Goal: Navigation & Orientation: Locate item on page

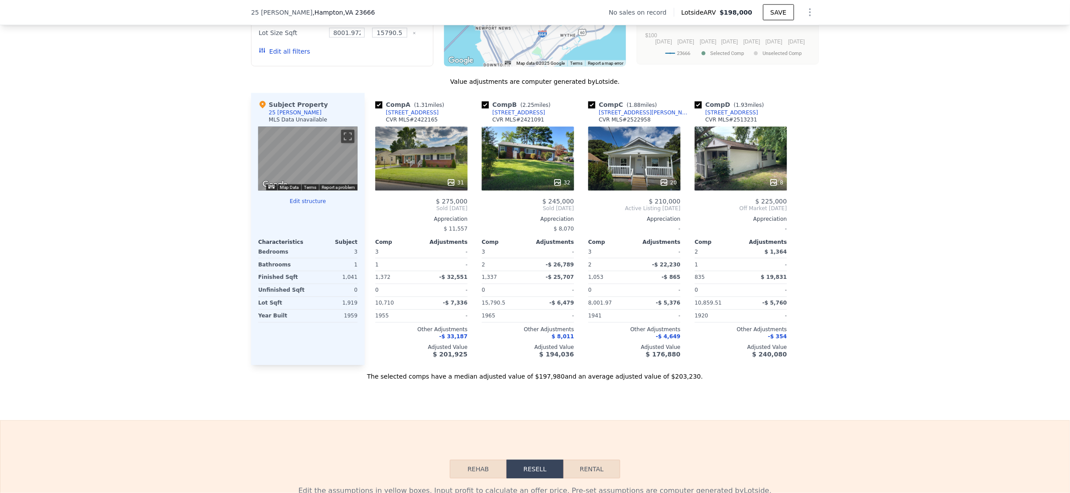
scroll to position [487, 0]
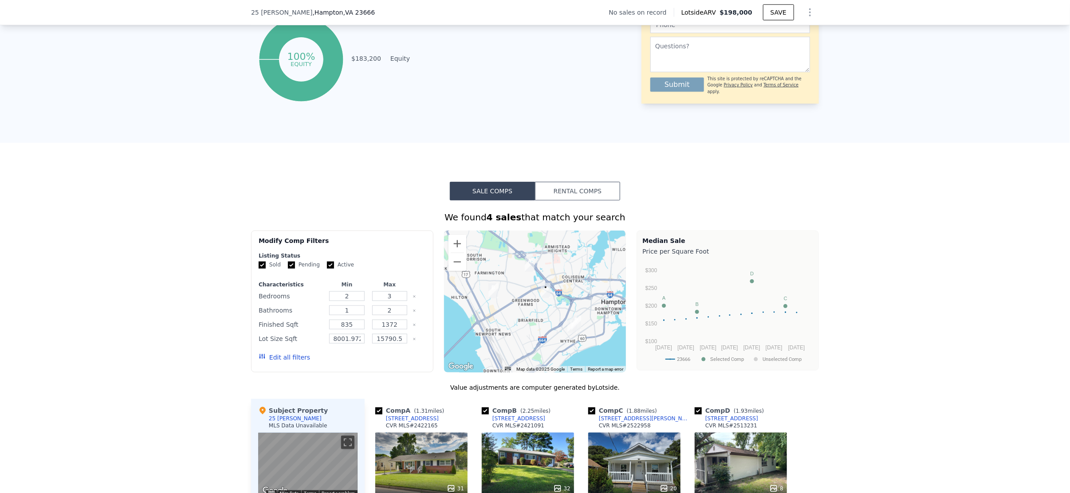
click at [592, 306] on div at bounding box center [535, 302] width 182 height 142
click at [459, 249] on button "Zoom in" at bounding box center [458, 244] width 18 height 18
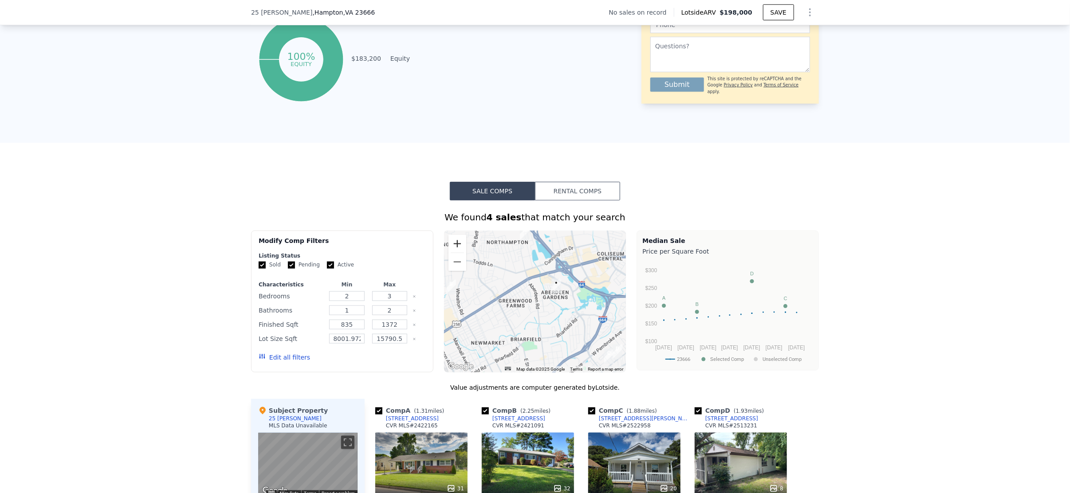
click at [459, 249] on button "Zoom in" at bounding box center [458, 244] width 18 height 18
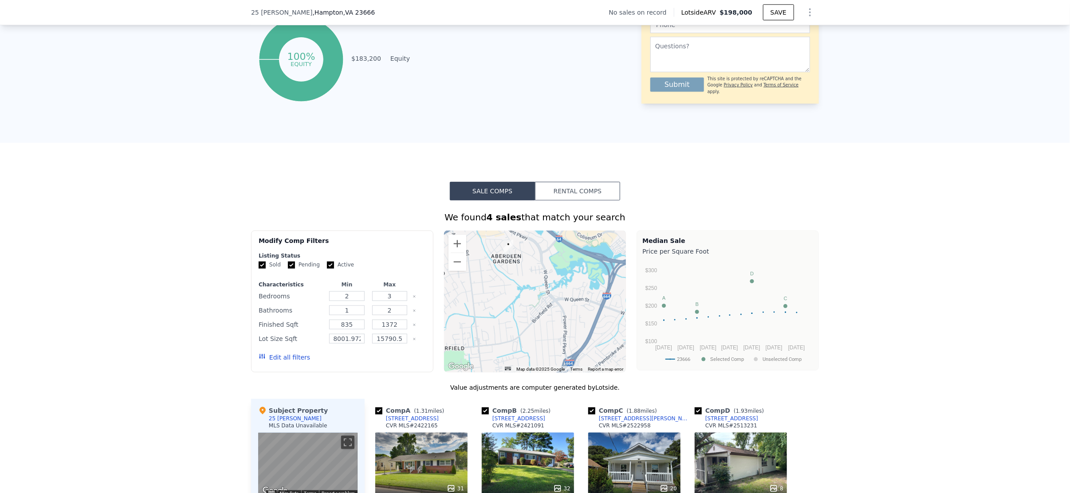
drag, startPoint x: 556, startPoint y: 321, endPoint x: 480, endPoint y: 290, distance: 82.6
click at [480, 290] on div at bounding box center [535, 302] width 182 height 142
click at [449, 267] on button "Zoom out" at bounding box center [458, 262] width 18 height 18
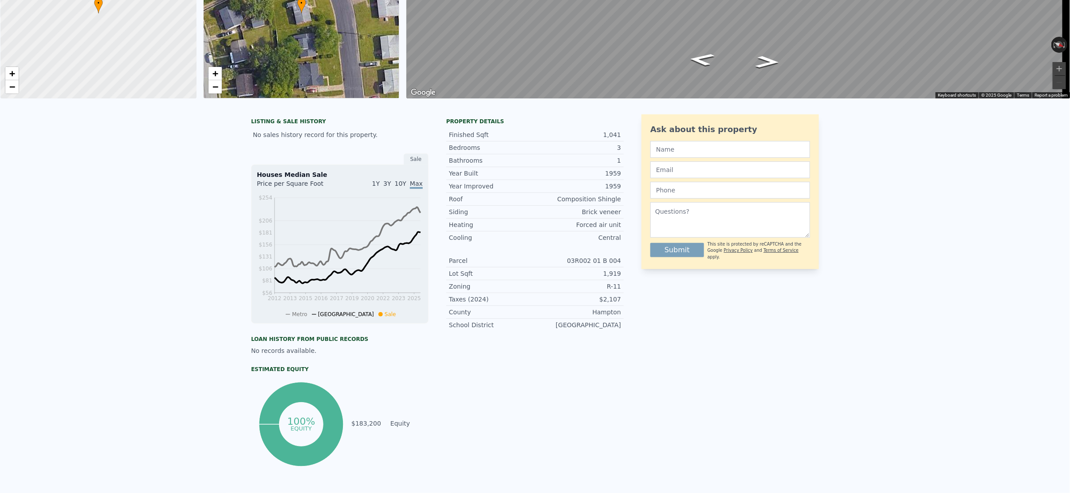
scroll to position [0, 0]
